Goal: Transaction & Acquisition: Book appointment/travel/reservation

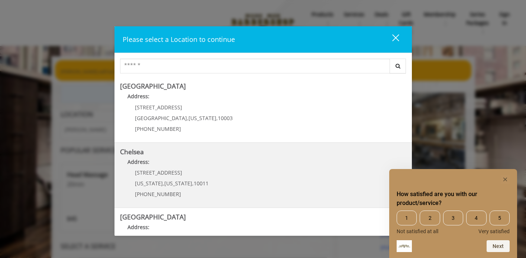
click at [224, 181] on link "Chelsea Address: 169/170 W 23rd St New York , New York , 10011 (917) 639-3902" at bounding box center [263, 176] width 286 height 54
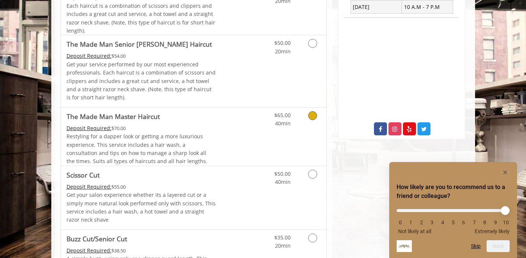
scroll to position [323, 0]
click at [208, 133] on div "Restyling for a dapper look or getting a more luxurious experience. This servic…" at bounding box center [140, 149] width 149 height 33
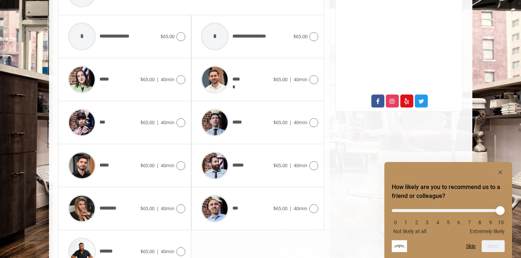
scroll to position [338, 0]
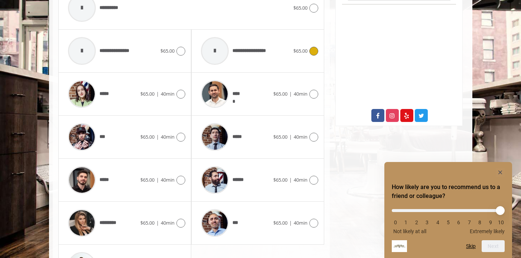
click at [305, 52] on span "$65.00" at bounding box center [300, 51] width 14 height 7
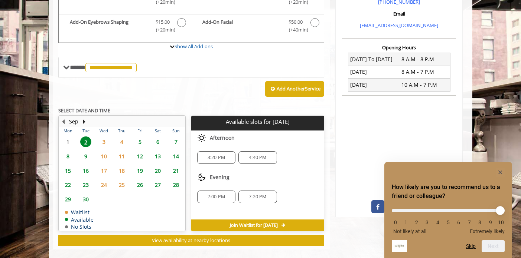
scroll to position [247, 0]
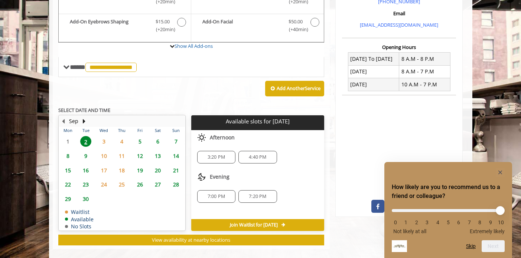
click at [99, 141] on span "3" at bounding box center [103, 141] width 11 height 11
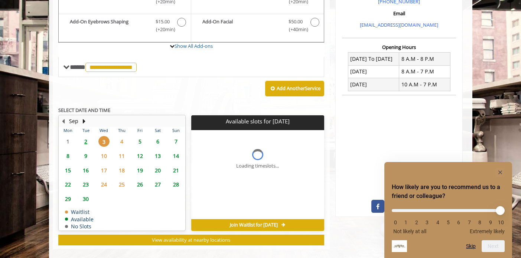
scroll to position [256, 0]
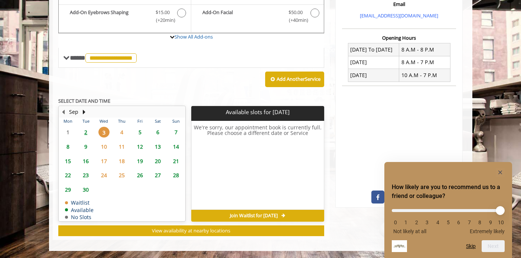
click at [85, 134] on span "2" at bounding box center [85, 132] width 11 height 11
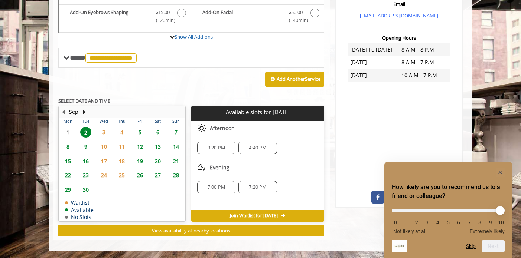
click at [211, 186] on span "7:00 PM" at bounding box center [216, 188] width 17 height 6
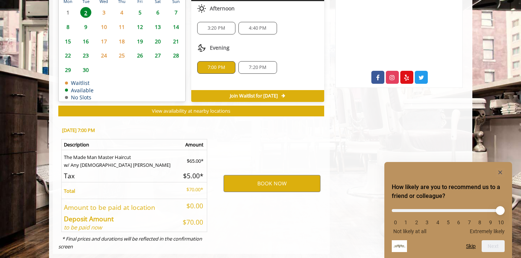
scroll to position [390, 0]
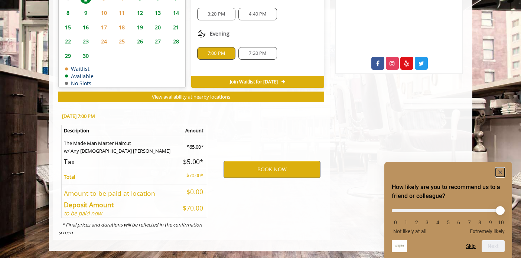
click at [501, 173] on rect "Hide survey" at bounding box center [500, 172] width 9 height 9
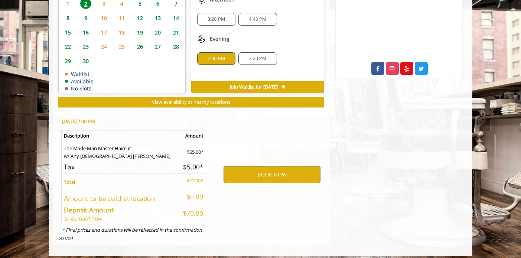
scroll to position [384, 0]
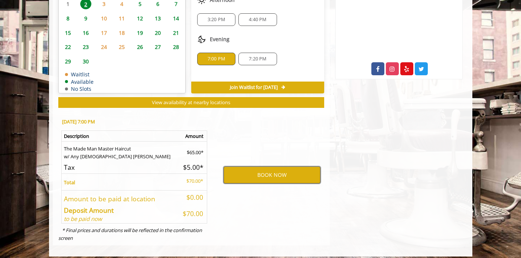
click at [267, 175] on button "BOOK NOW" at bounding box center [272, 175] width 97 height 17
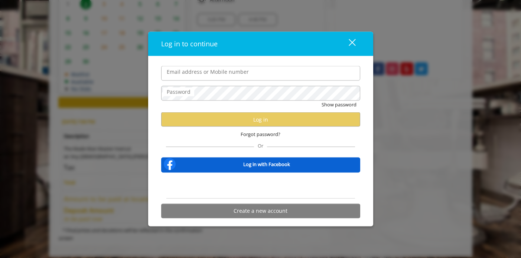
click at [189, 75] on input "Email address or Mobile number" at bounding box center [260, 73] width 199 height 15
type input "**********"
click at [190, 92] on label "Password" at bounding box center [178, 92] width 31 height 8
click at [262, 215] on button "Create a new account" at bounding box center [260, 211] width 199 height 14
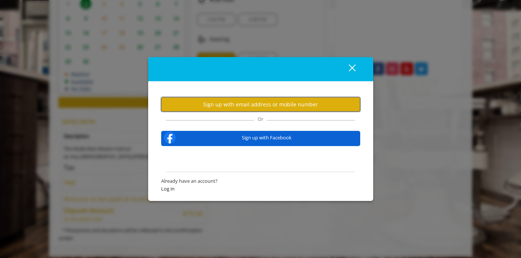
click at [248, 107] on button "Sign up with email address or mobile number" at bounding box center [260, 104] width 199 height 14
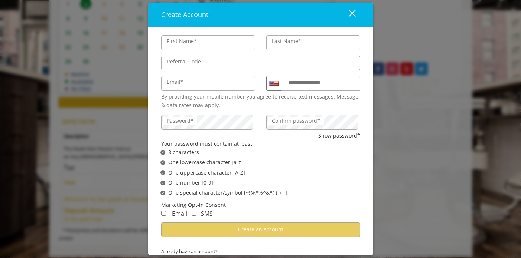
click at [188, 38] on input "First Name*" at bounding box center [208, 42] width 94 height 15
type input "*******"
type input "**********"
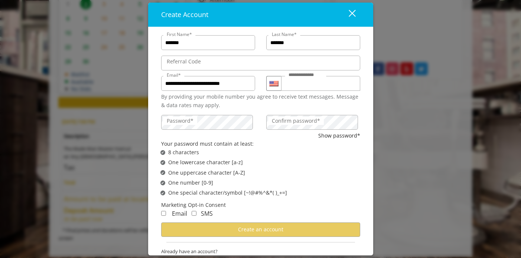
click at [200, 64] on label "Referral Code" at bounding box center [184, 62] width 42 height 8
click at [200, 64] on input "Referral Code" at bounding box center [260, 63] width 199 height 15
click at [188, 122] on label "Password*" at bounding box center [180, 121] width 34 height 8
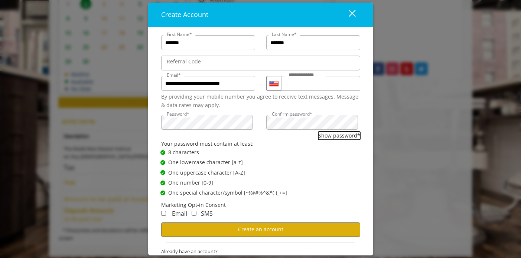
scroll to position [16, 0]
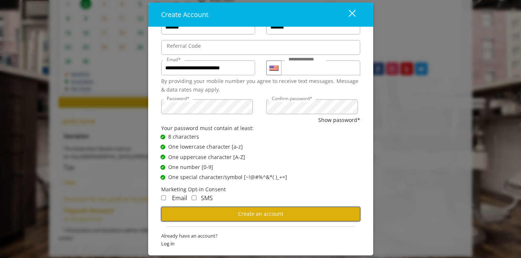
click at [263, 215] on span "Create an account" at bounding box center [260, 214] width 45 height 7
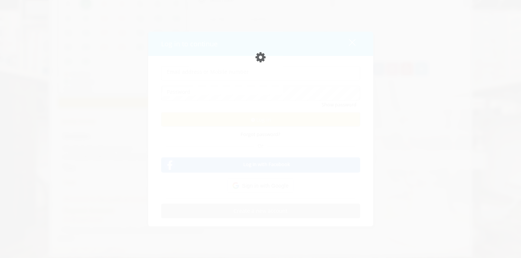
type input "**********"
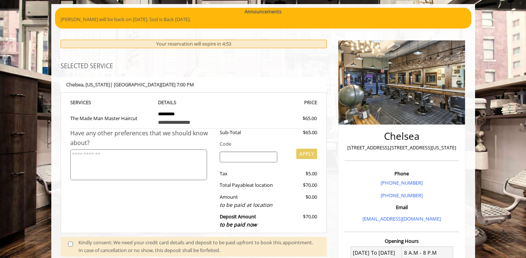
scroll to position [95, 0]
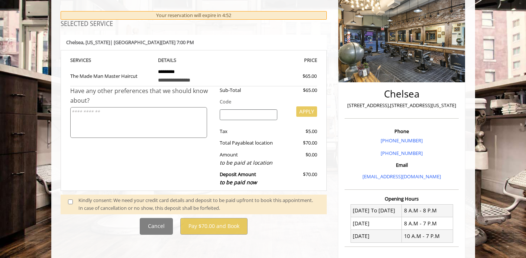
click at [240, 115] on input "search" at bounding box center [248, 115] width 58 height 11
click at [145, 119] on textarea at bounding box center [138, 122] width 137 height 31
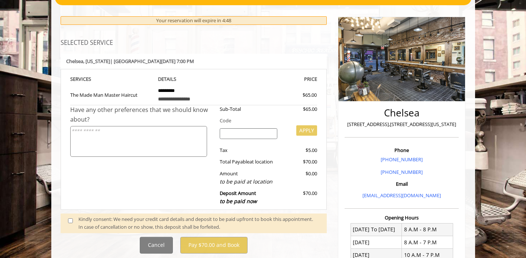
scroll to position [78, 0]
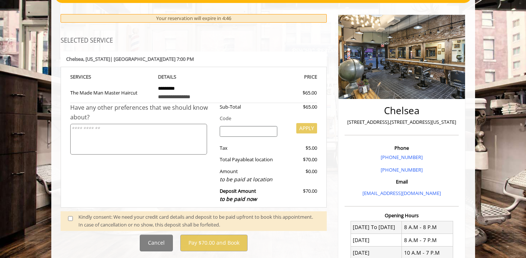
click at [149, 130] on textarea at bounding box center [138, 139] width 137 height 31
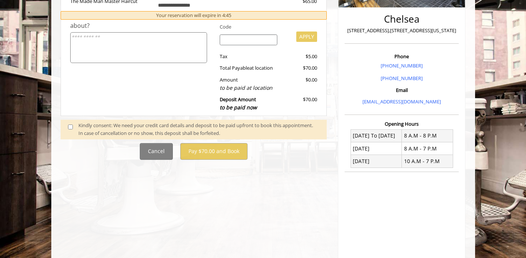
scroll to position [170, 0]
click at [243, 108] on span "to be paid now" at bounding box center [237, 107] width 37 height 7
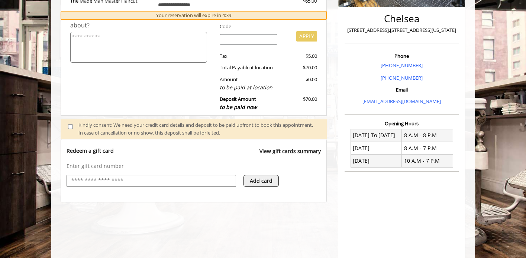
click at [104, 176] on div at bounding box center [150, 181] width 169 height 12
click at [100, 182] on input "text" at bounding box center [151, 181] width 161 height 9
click at [89, 92] on div "Have any other preferences that we should know about?" at bounding box center [142, 63] width 144 height 104
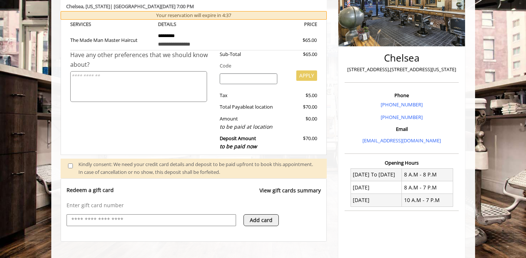
scroll to position [129, 0]
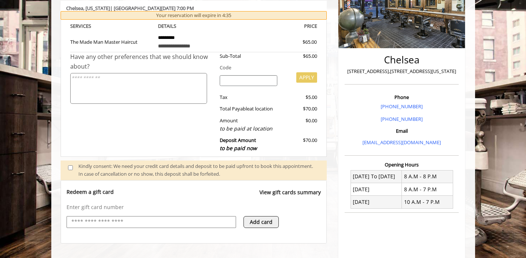
click at [123, 82] on textarea at bounding box center [138, 88] width 137 height 31
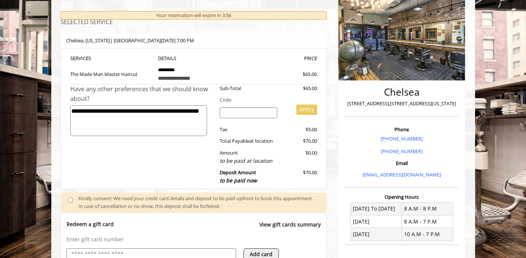
scroll to position [107, 0]
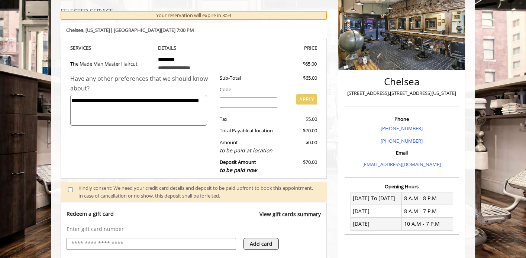
click at [112, 101] on textarea "**********" at bounding box center [138, 110] width 137 height 31
click at [126, 102] on textarea "**********" at bounding box center [138, 110] width 137 height 31
type textarea "**********"
click at [125, 154] on div "**********" at bounding box center [142, 126] width 144 height 104
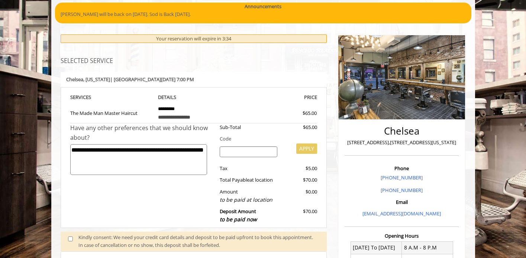
scroll to position [50, 0]
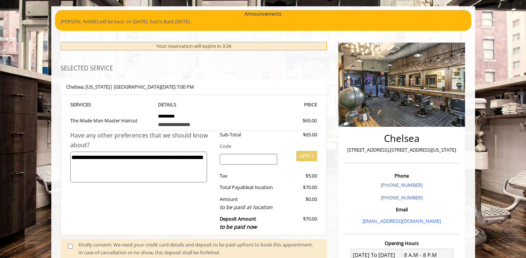
click at [231, 156] on input "search" at bounding box center [248, 159] width 58 height 11
click at [181, 209] on div "**********" at bounding box center [142, 183] width 144 height 104
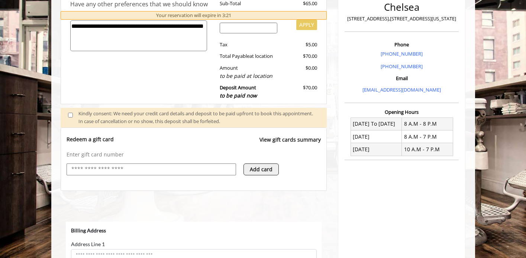
scroll to position [0, 0]
